Goal: Find specific page/section: Find specific page/section

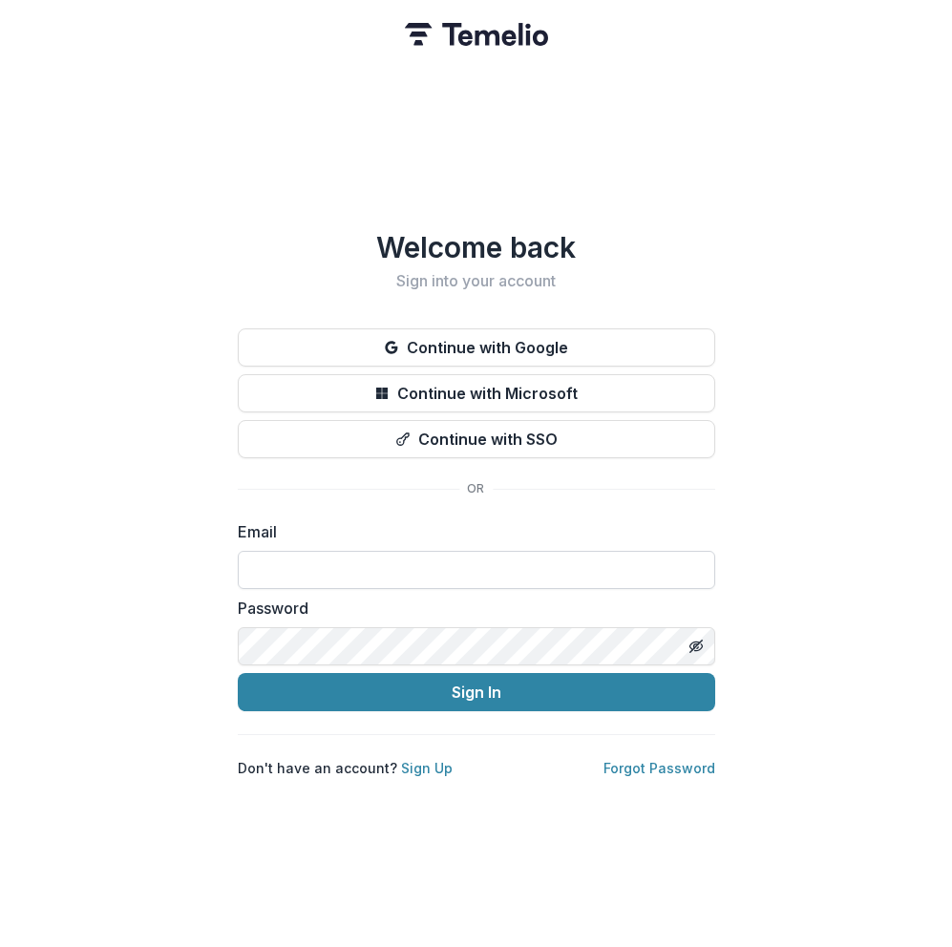
click at [333, 560] on input at bounding box center [476, 570] width 477 height 38
click at [0, 947] on com-1password-button at bounding box center [0, 947] width 0 height 0
type input "**********"
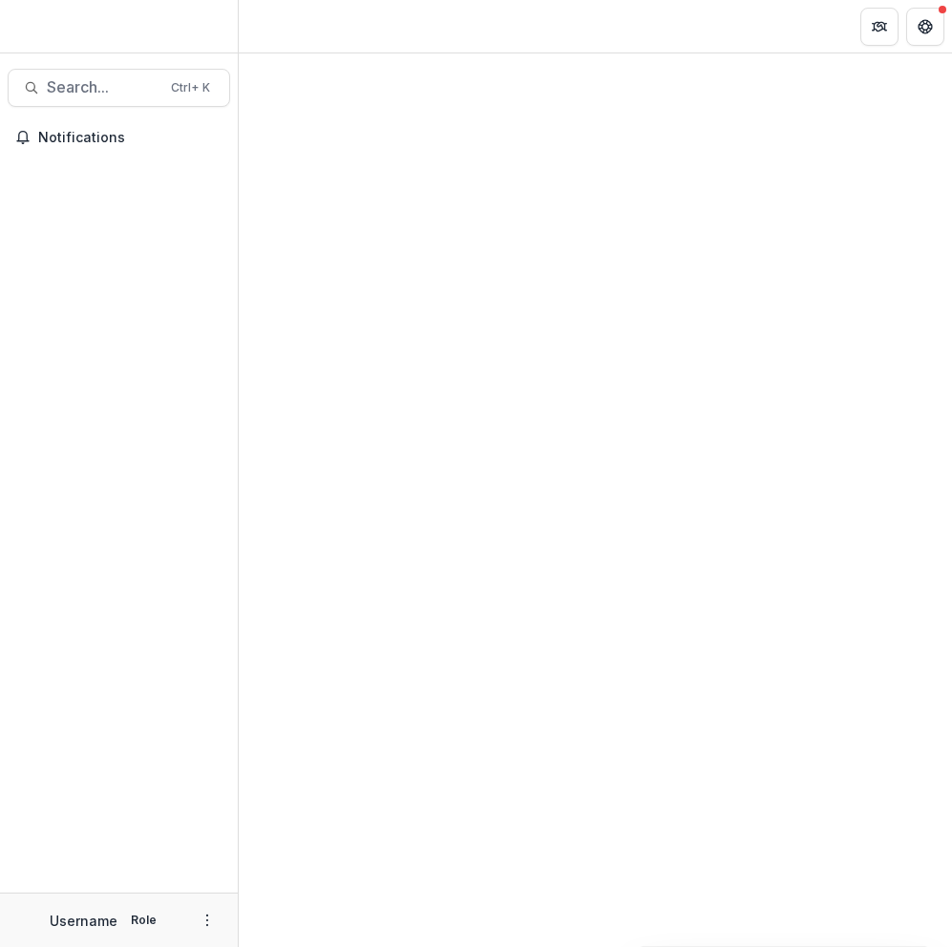
click at [416, 690] on div at bounding box center [595, 500] width 713 height 894
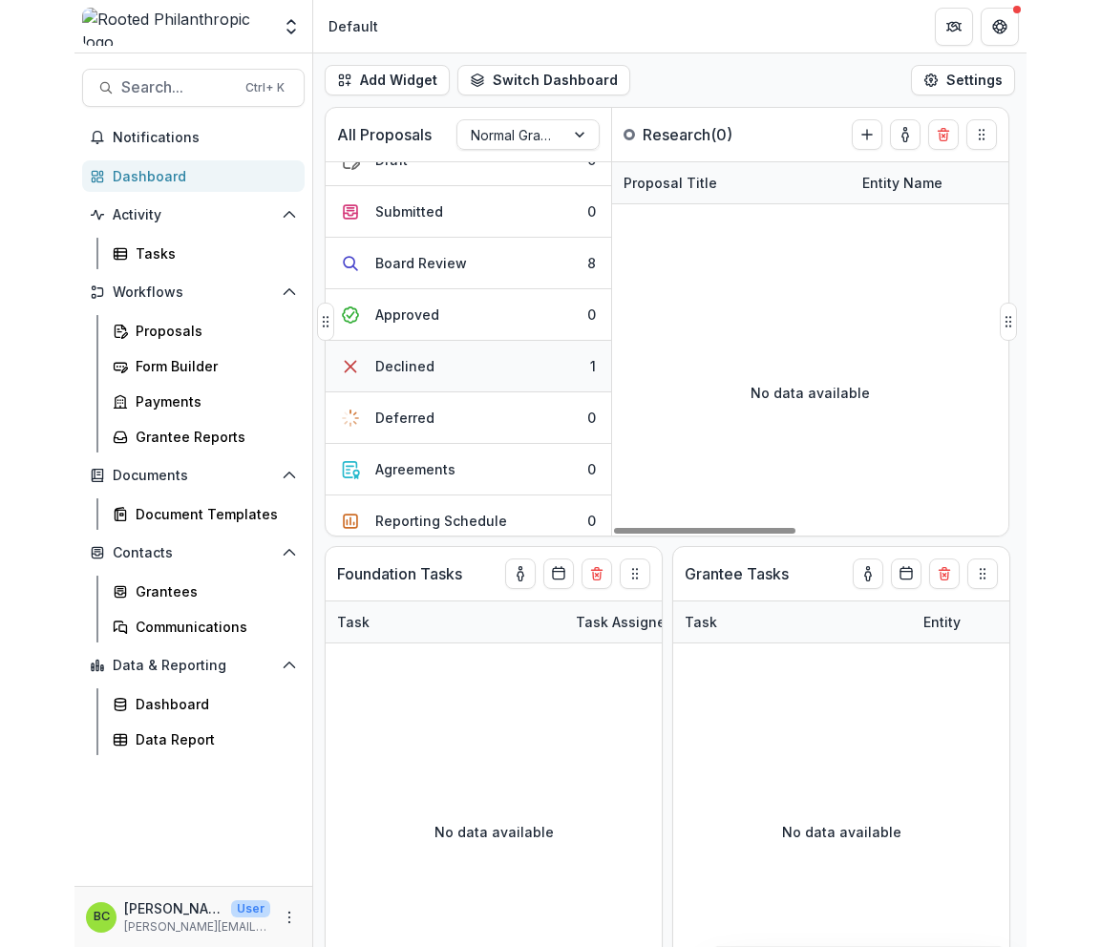
scroll to position [119, 0]
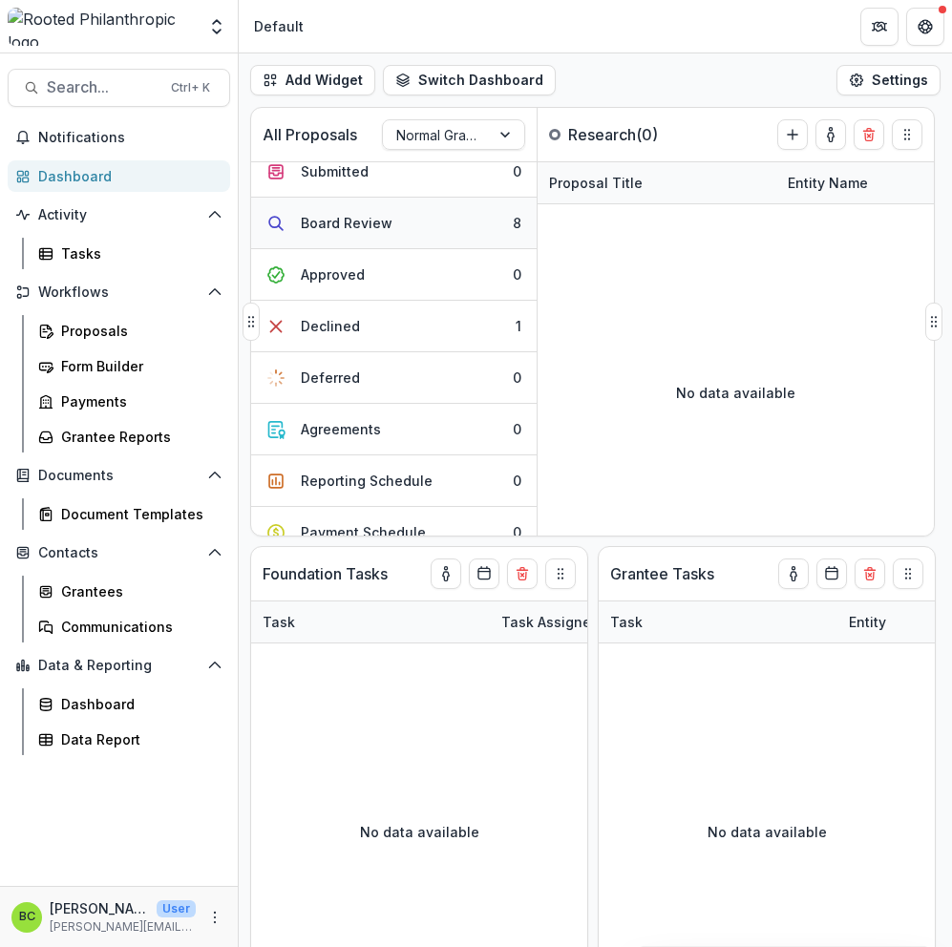
click at [424, 210] on button "Board Review 8" at bounding box center [393, 224] width 285 height 52
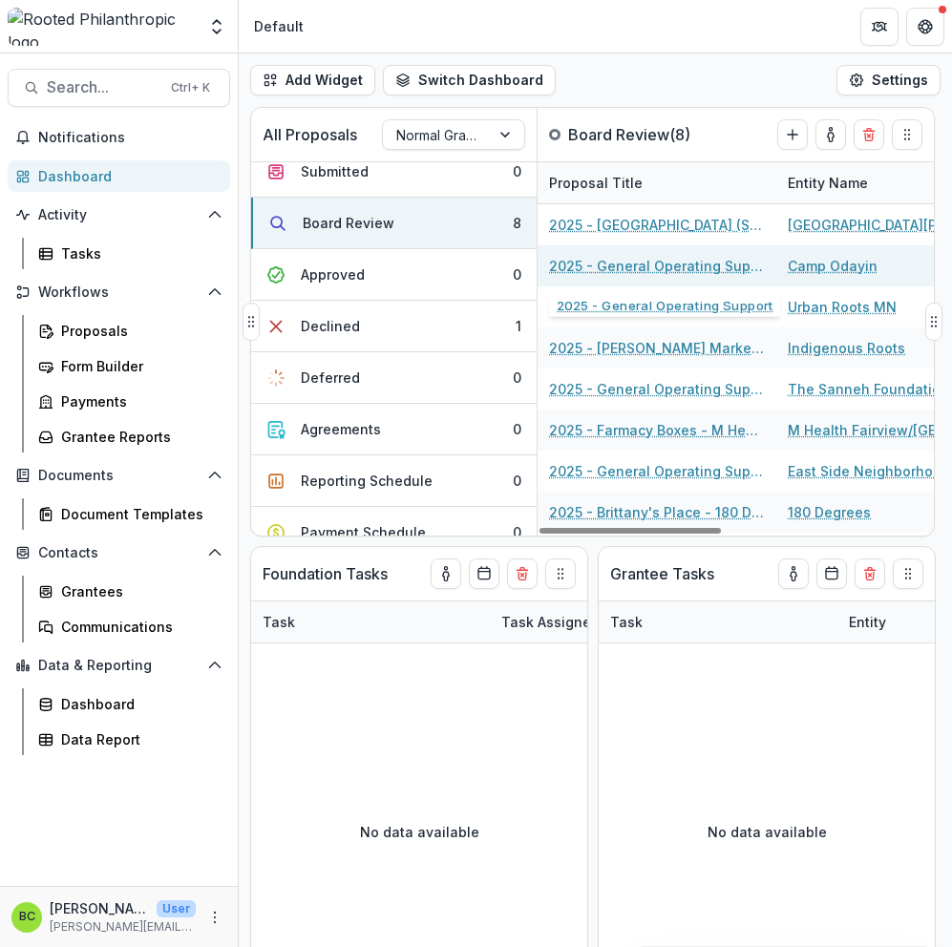
click at [707, 268] on link "2025 - General Operating Support" at bounding box center [657, 266] width 216 height 20
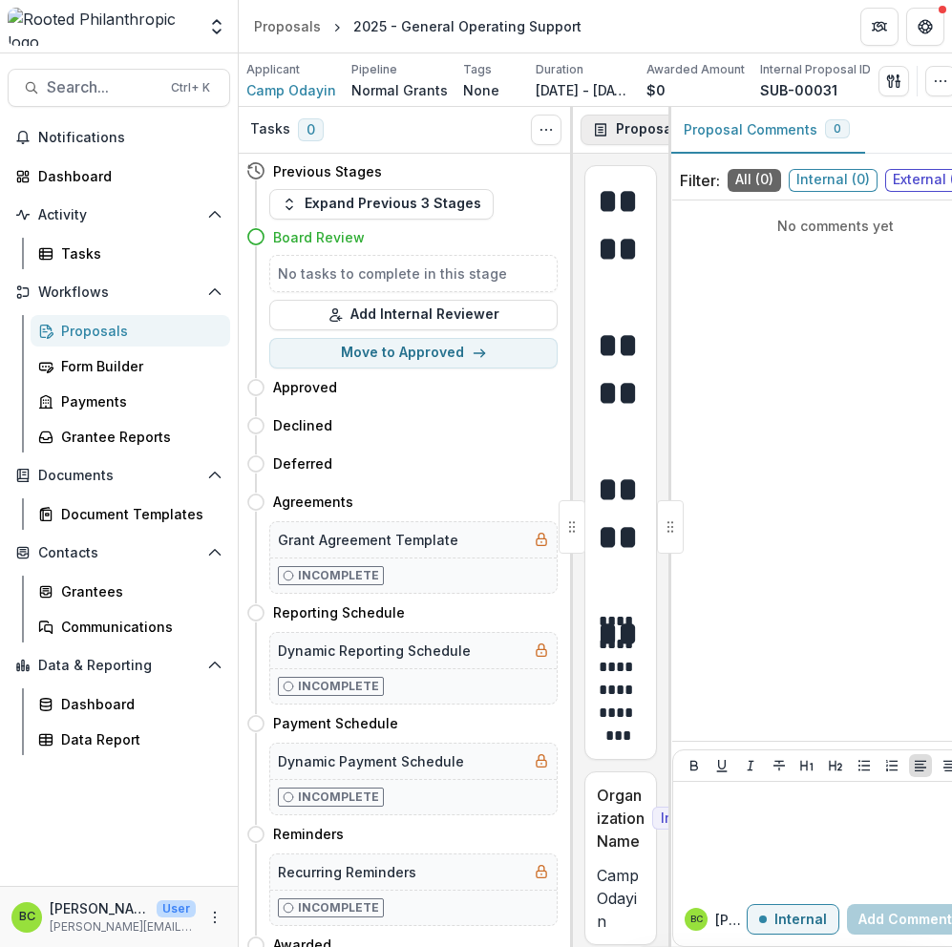
click at [623, 136] on button "Proposal" at bounding box center [646, 130] width 131 height 31
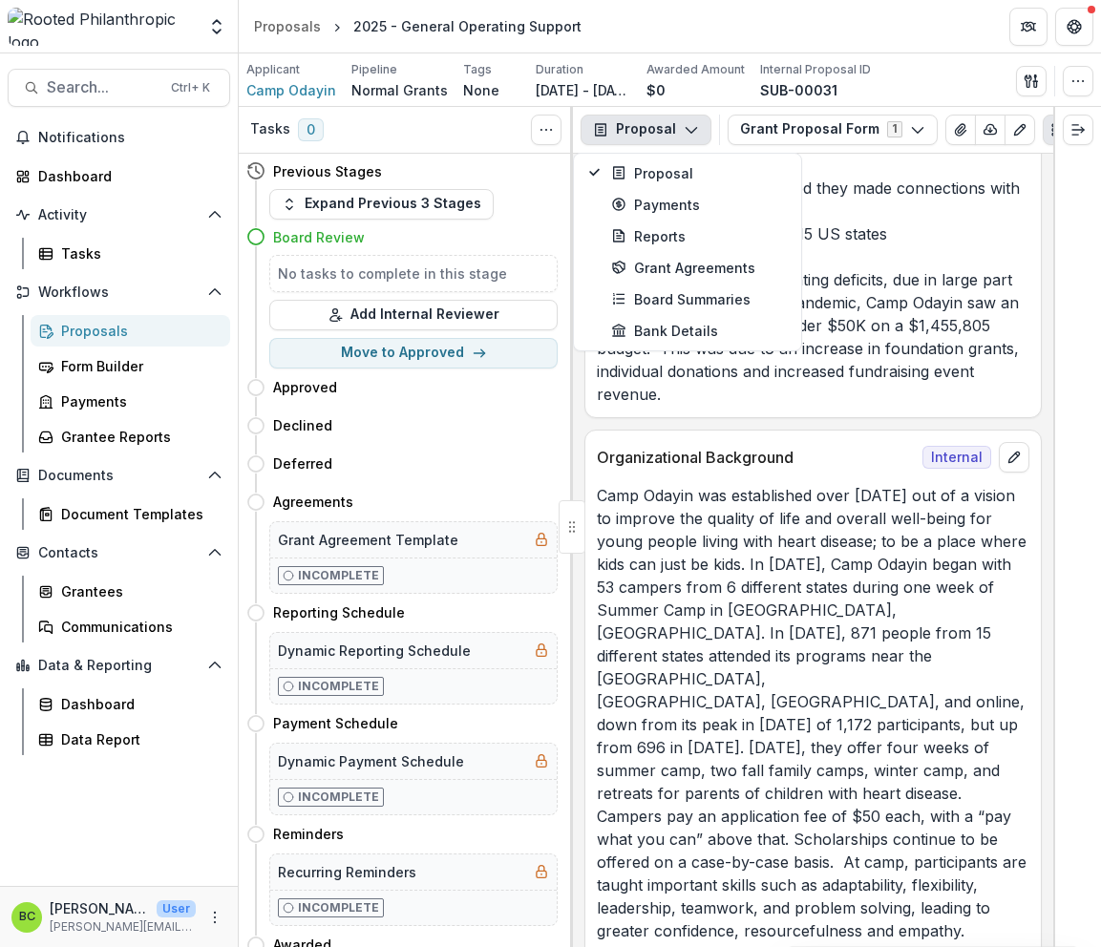
scroll to position [1591, 0]
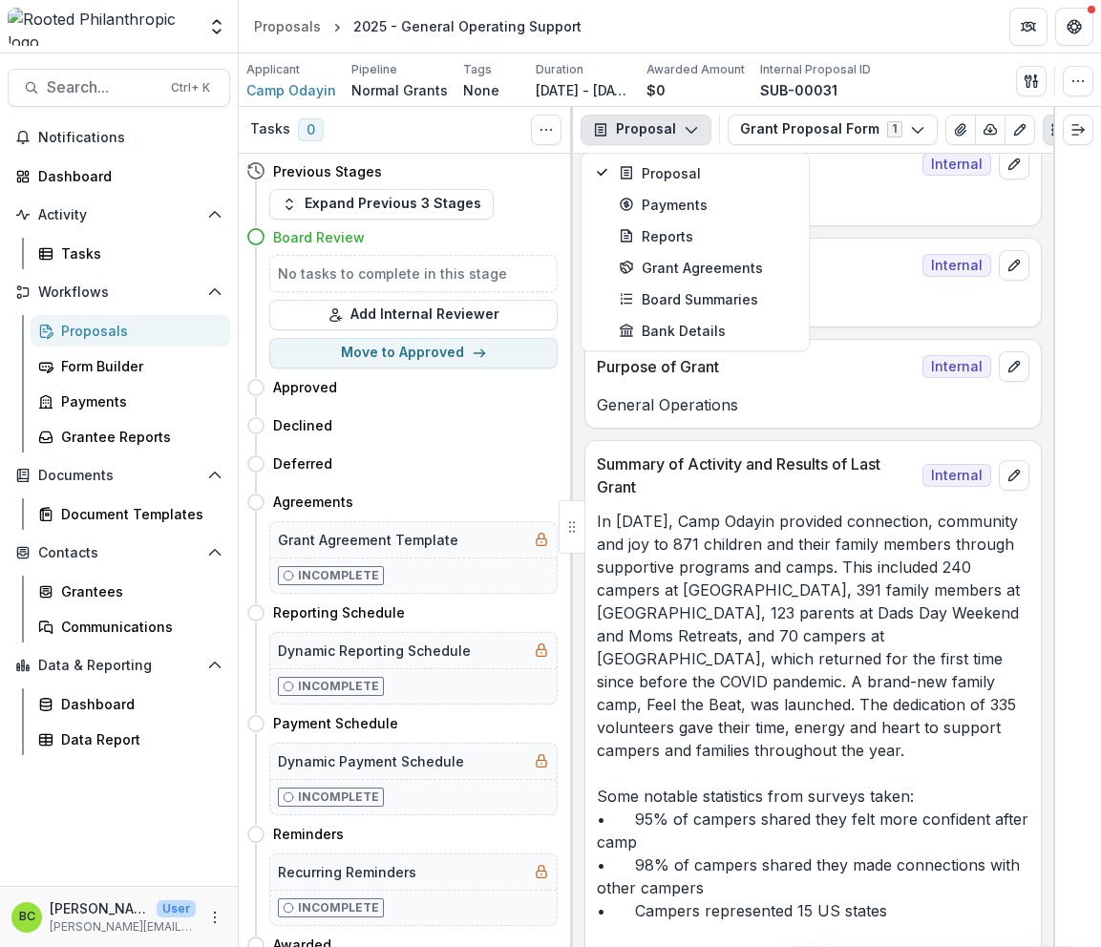
click at [738, 895] on p "In [DATE], Camp Odayin provided connection, community and joy to 871 children a…" at bounding box center [813, 796] width 433 height 573
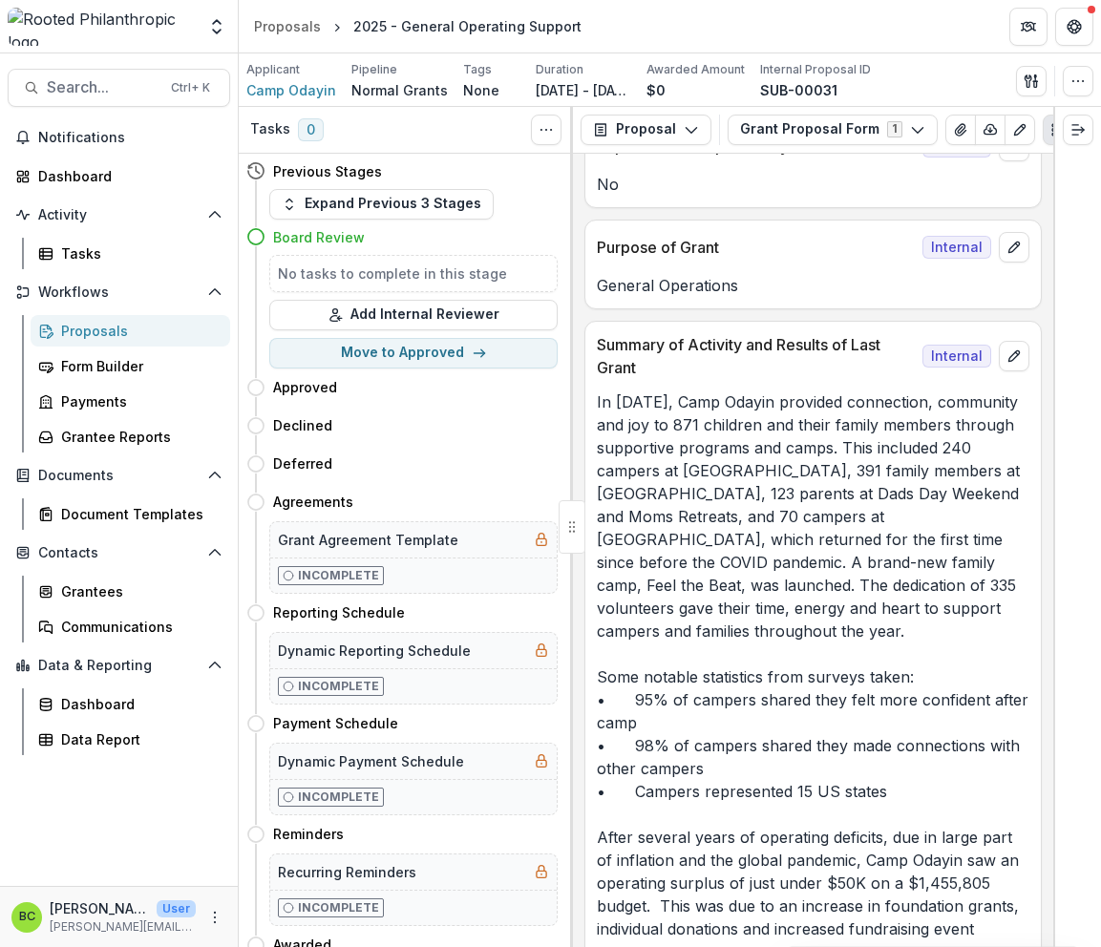
scroll to position [1829, 0]
